Goal: Task Accomplishment & Management: Use online tool/utility

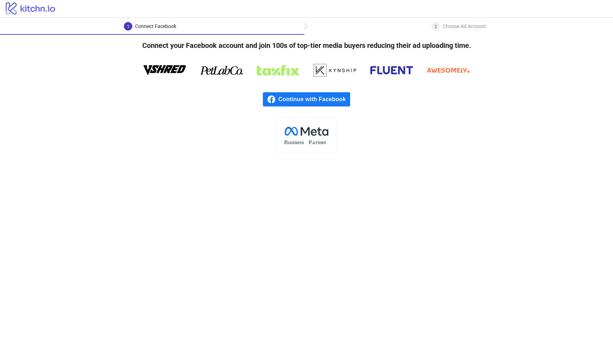
click at [339, 101] on span "Continue with Facebook" at bounding box center [314, 99] width 72 height 14
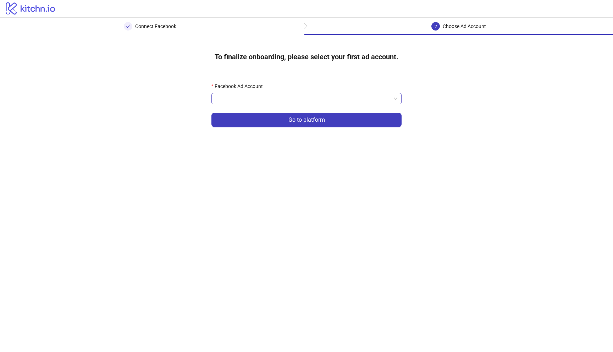
click at [327, 96] on input "Facebook Ad Account" at bounding box center [303, 98] width 175 height 11
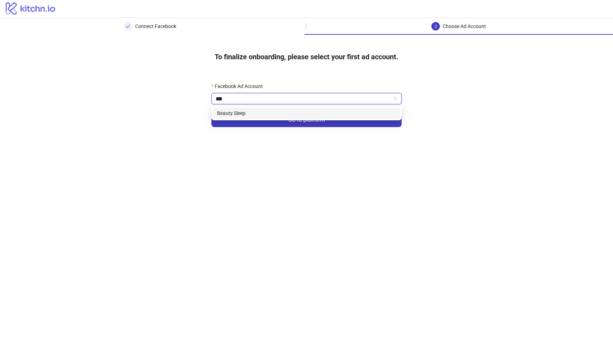
type input "****"
click at [268, 111] on div "Beauty Sleep" at bounding box center [306, 113] width 179 height 8
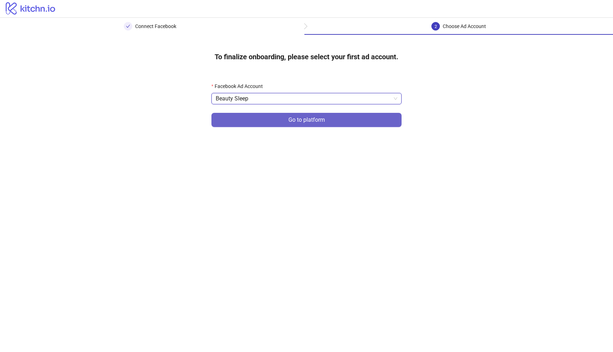
click at [276, 126] on button "Go to platform" at bounding box center [306, 120] width 190 height 14
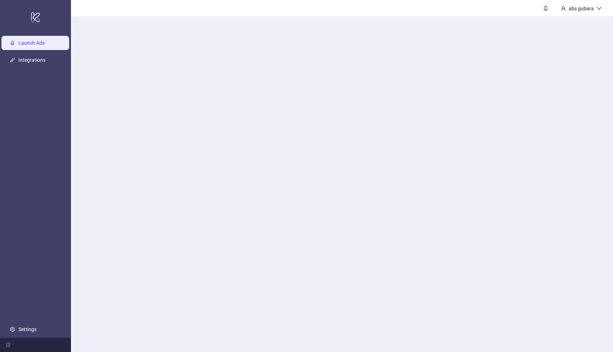
click at [299, 98] on main "abs gubara" at bounding box center [342, 176] width 542 height 352
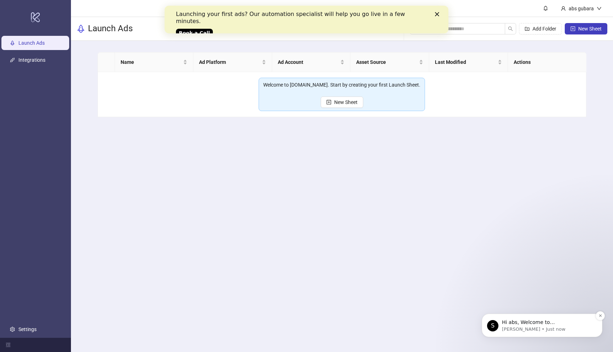
click at [541, 328] on p "[PERSON_NAME] • Just now" at bounding box center [548, 329] width 92 height 6
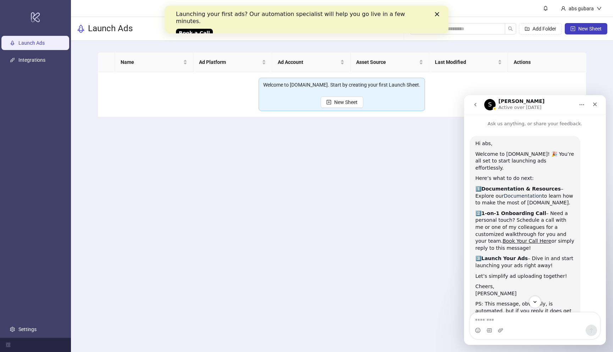
click at [505, 193] on link "Documentation" at bounding box center [523, 196] width 38 height 6
click at [193, 29] on link "Book a Call" at bounding box center [194, 33] width 37 height 9
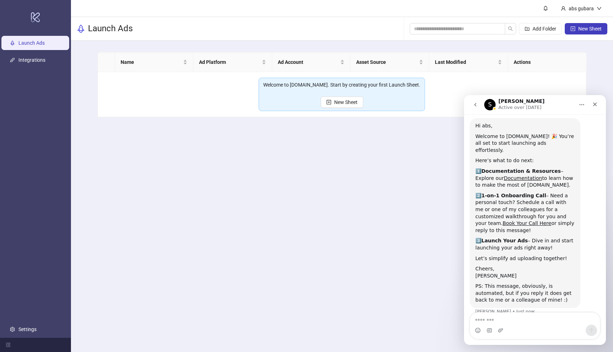
scroll to position [21, 0]
